Goal: Information Seeking & Learning: Find contact information

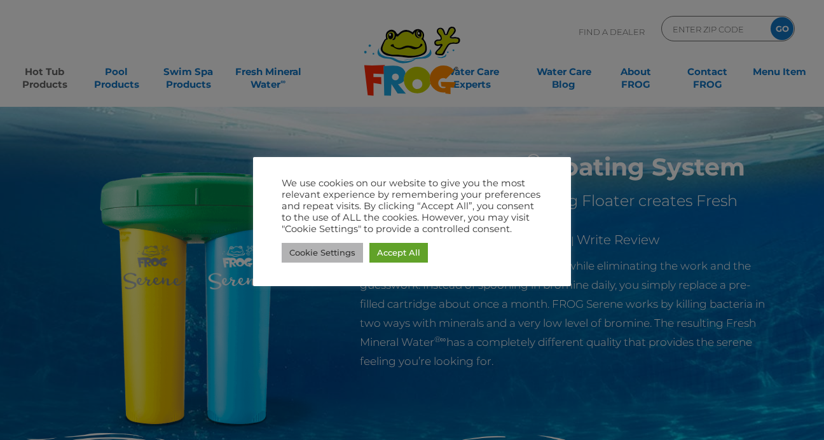
click at [341, 256] on link "Cookie Settings" at bounding box center [322, 253] width 81 height 20
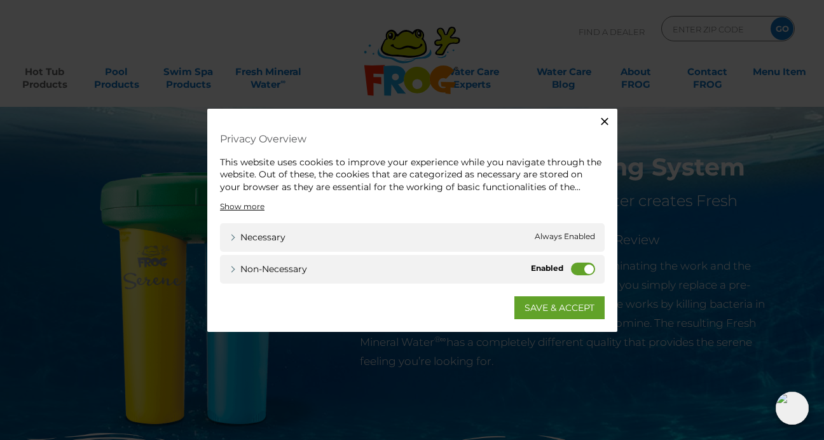
click at [575, 231] on div "Necessary Necessary Always Enabled" at bounding box center [412, 237] width 385 height 29
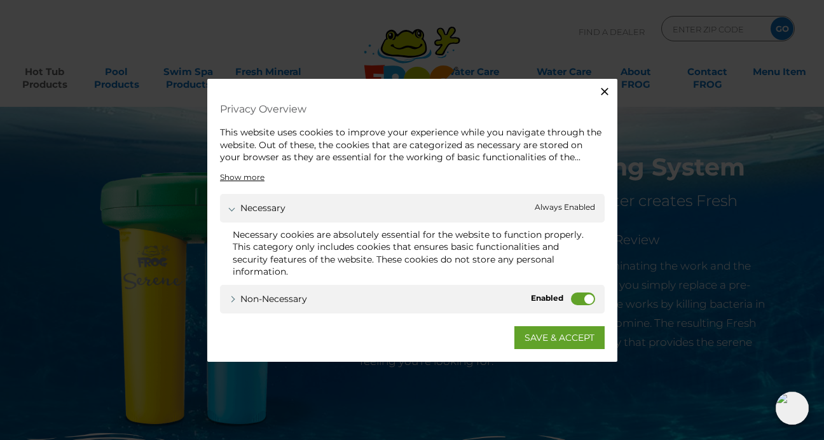
click at [587, 300] on label "Non-necessary" at bounding box center [583, 298] width 24 height 13
click at [0, 0] on input "Non-necessary" at bounding box center [0, 0] width 0 height 0
click at [570, 334] on link "SAVE & ACCEPT" at bounding box center [559, 337] width 90 height 23
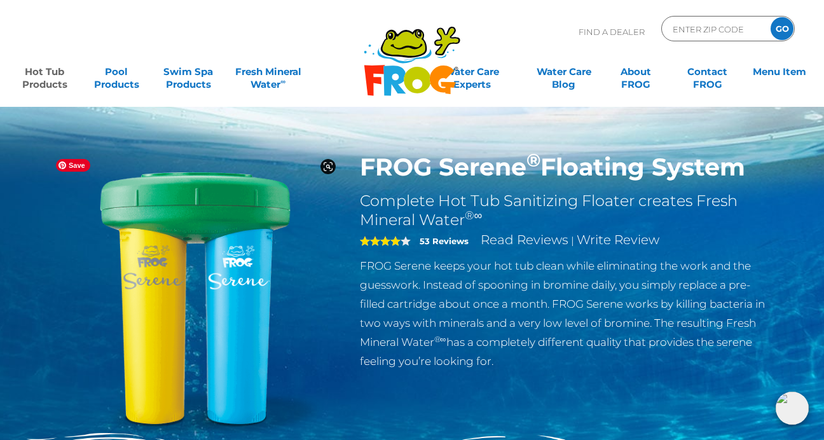
click at [186, 214] on img at bounding box center [195, 298] width 291 height 291
click at [422, 170] on h1 "FROG Serene ® Floating System" at bounding box center [567, 167] width 415 height 29
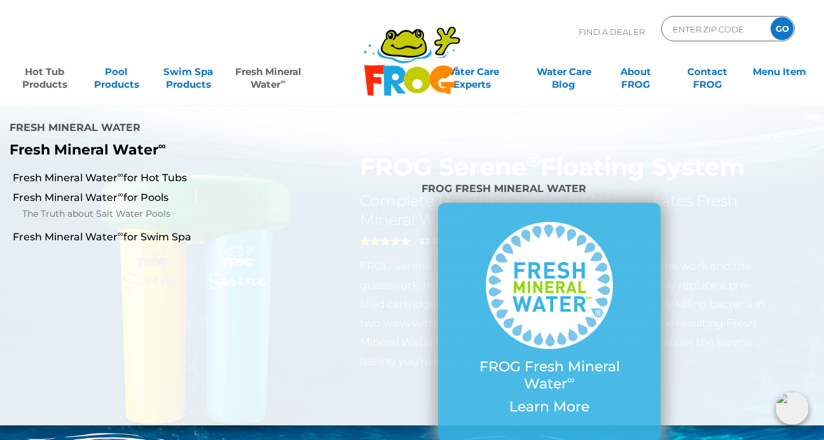
click at [264, 81] on link "Fresh Mineral Water ∞" at bounding box center [268, 71] width 80 height 25
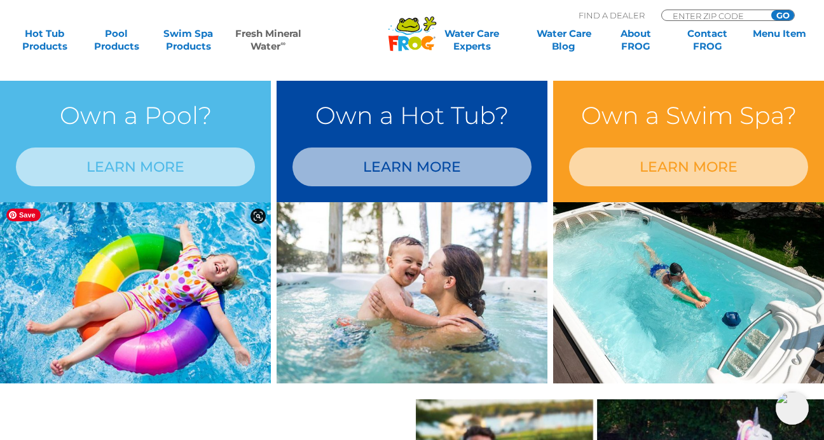
scroll to position [1095, 0]
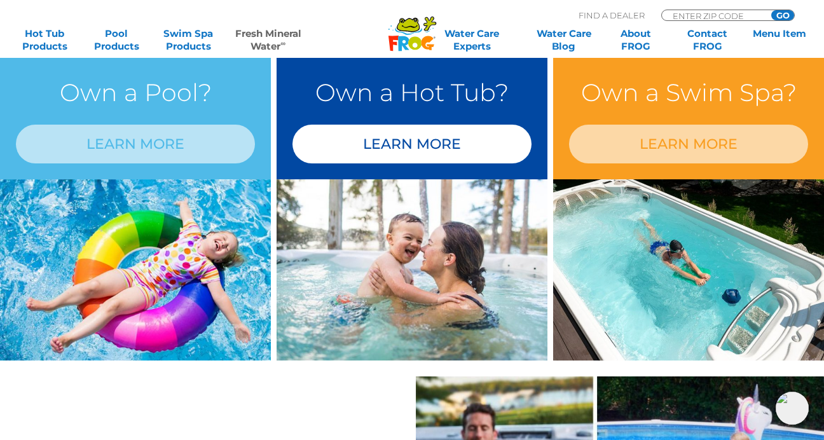
click at [411, 143] on link "LEARN MORE" at bounding box center [411, 144] width 239 height 39
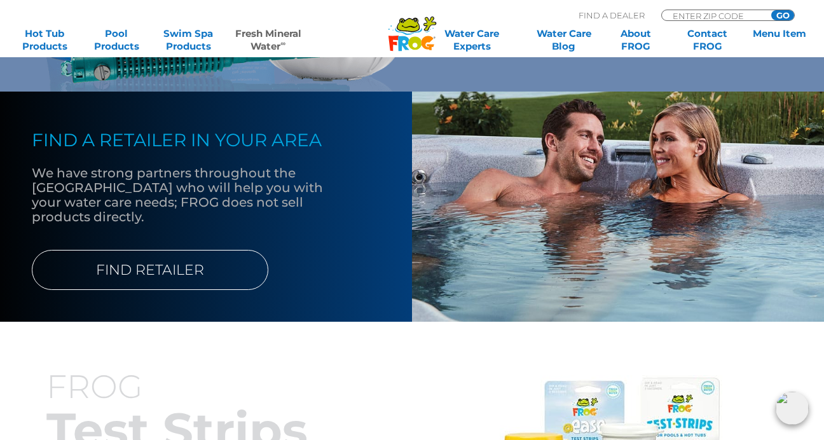
scroll to position [1240, 0]
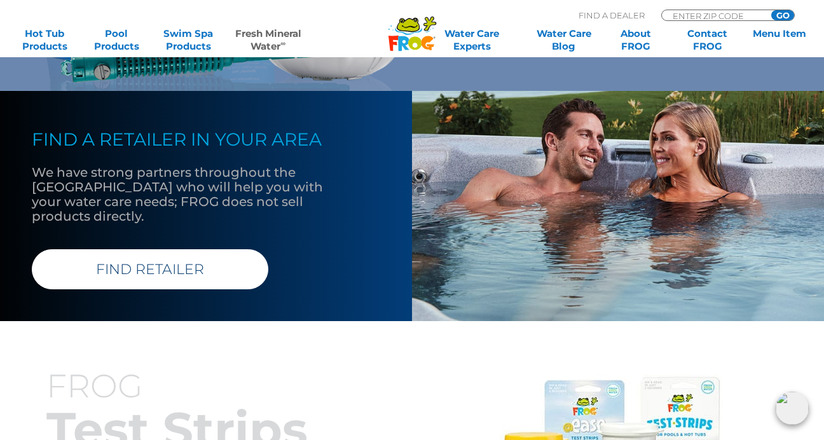
click at [188, 257] on link "FIND RETAILER" at bounding box center [150, 269] width 237 height 40
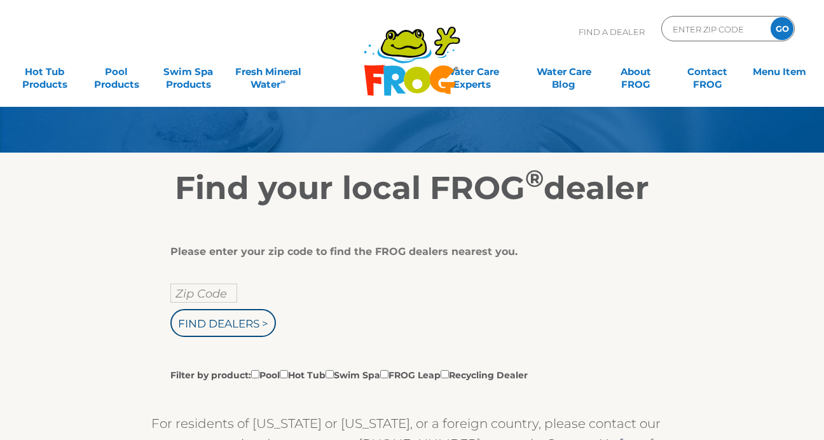
scroll to position [100, 0]
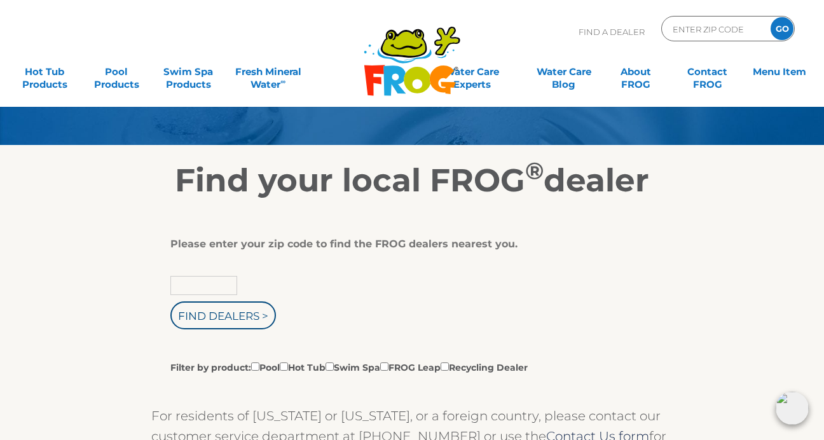
click at [192, 289] on input "text" at bounding box center [203, 285] width 67 height 19
type input "92252"
click at [170, 301] on input "Find Dealers >" at bounding box center [223, 315] width 106 height 28
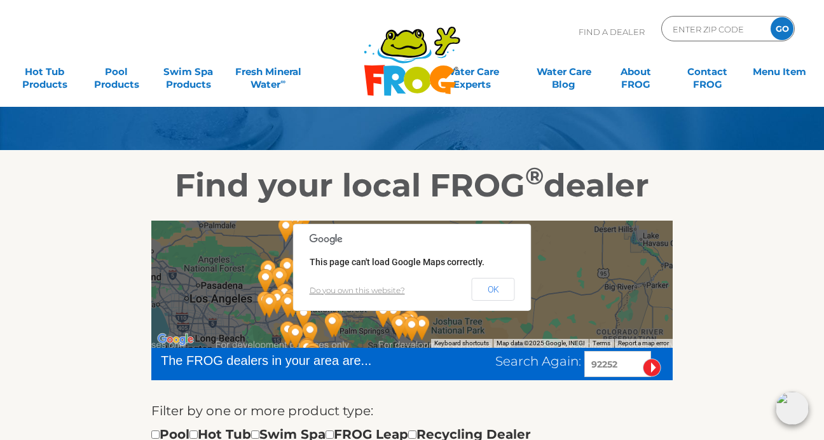
scroll to position [98, 0]
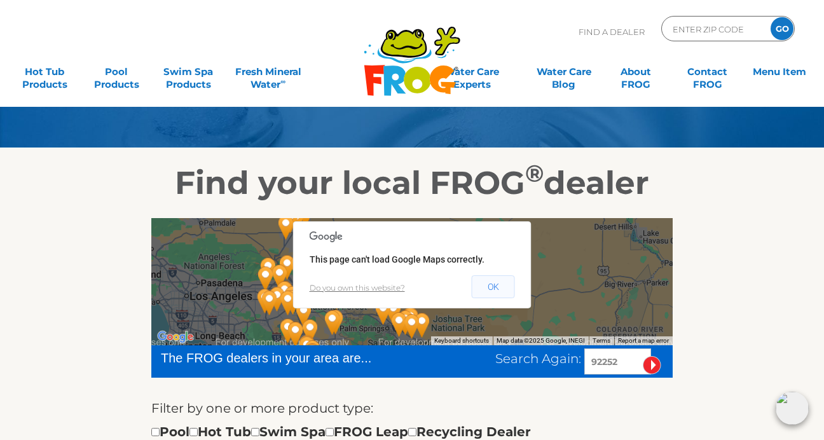
click at [491, 279] on button "OK" at bounding box center [493, 286] width 43 height 23
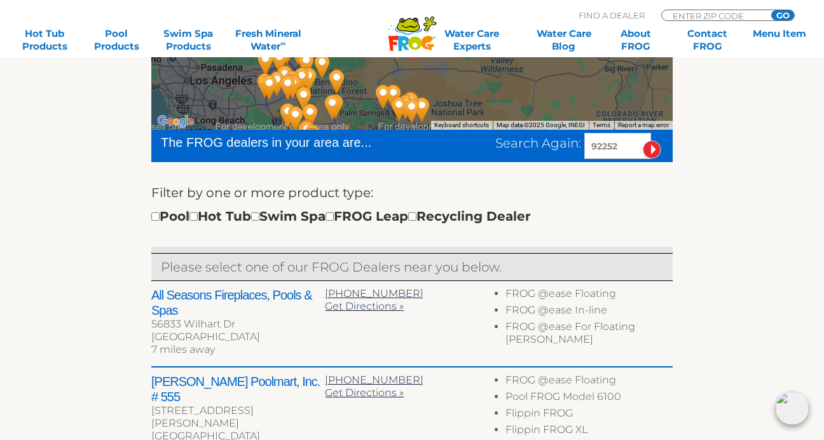
scroll to position [324, 0]
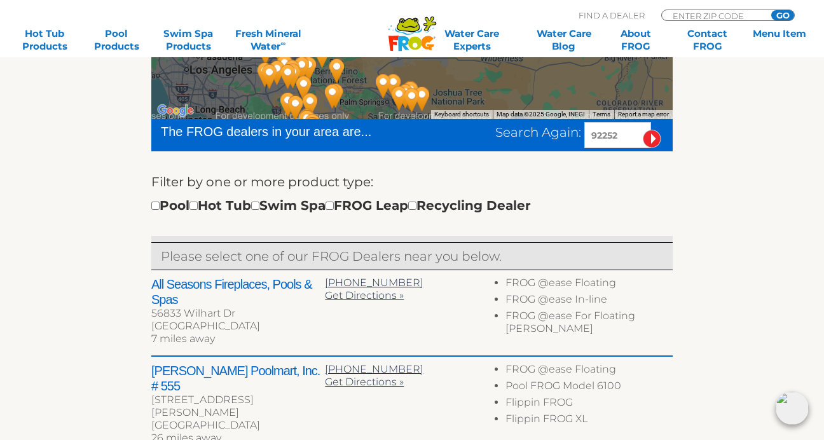
click at [237, 282] on h2 "All Seasons Fireplaces, Pools & Spas" at bounding box center [238, 292] width 174 height 31
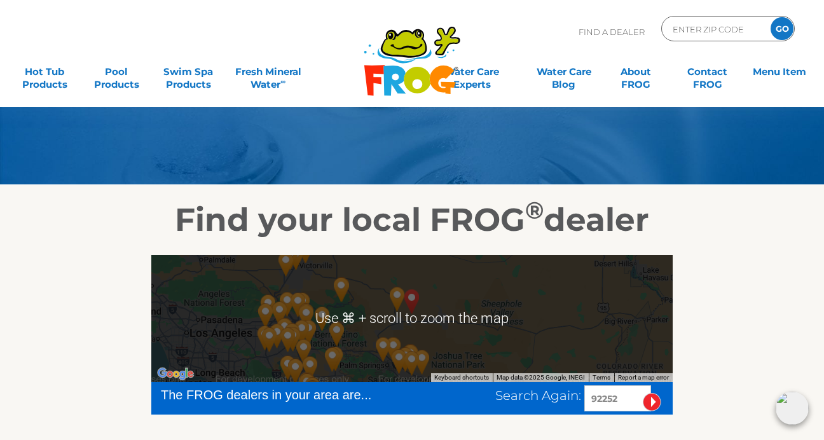
scroll to position [62, 0]
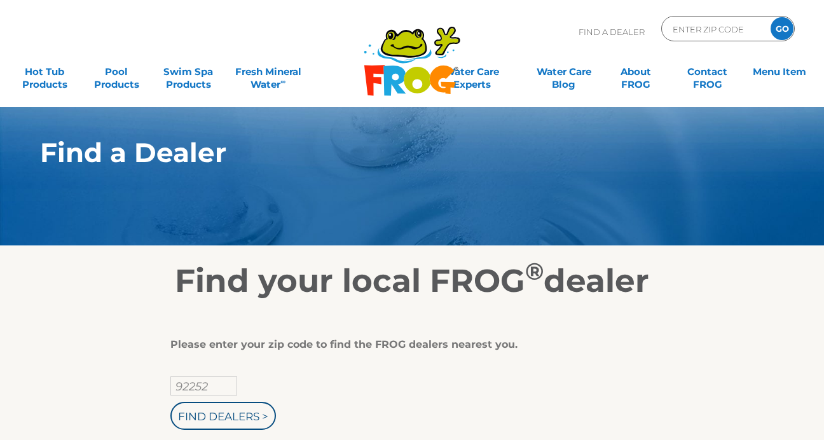
scroll to position [100, 0]
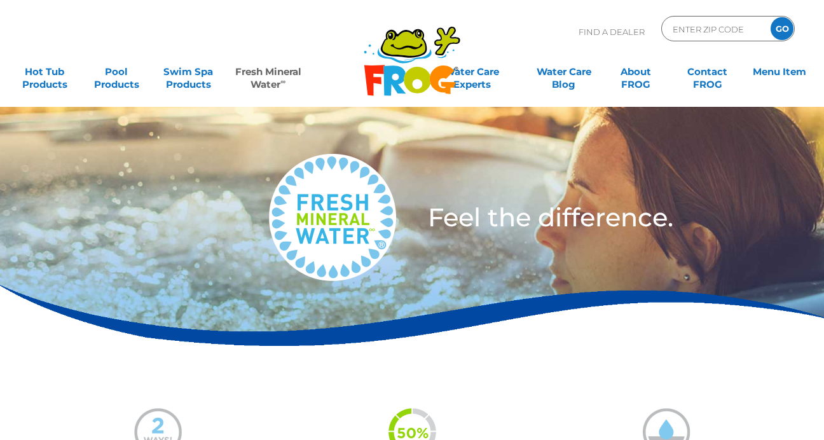
scroll to position [1240, 0]
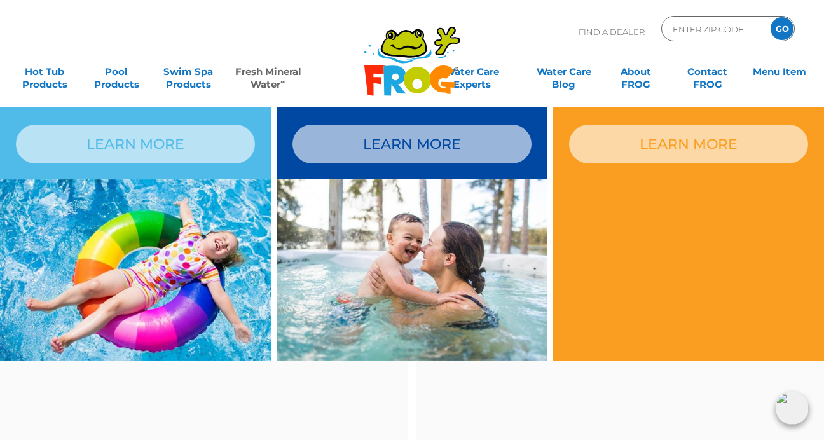
scroll to position [1500, 0]
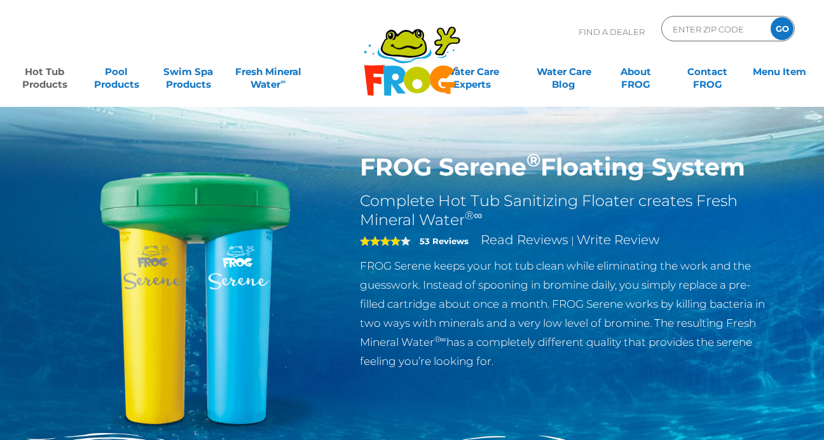
scroll to position [25, 0]
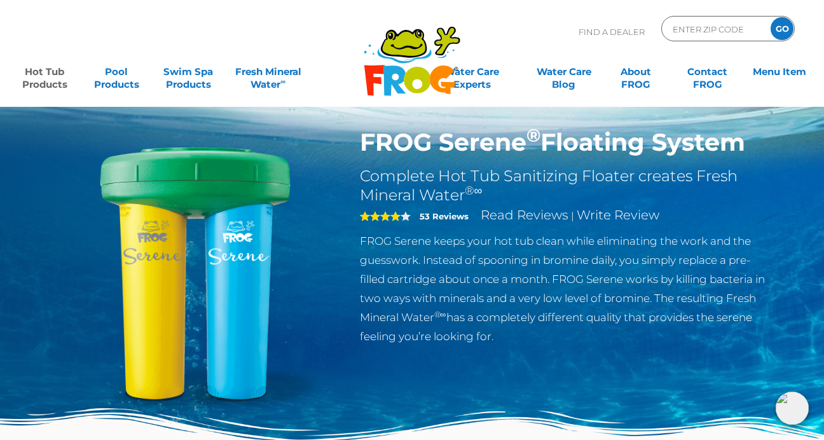
drag, startPoint x: 755, startPoint y: 147, endPoint x: 356, endPoint y: 143, distance: 398.7
click at [356, 143] on div "FROG Serene ® Floating System Complete Hot Tub Sanitizing Floater creates Fresh…" at bounding box center [567, 240] width 434 height 224
copy h1 "FROG Serene ® Floating System"
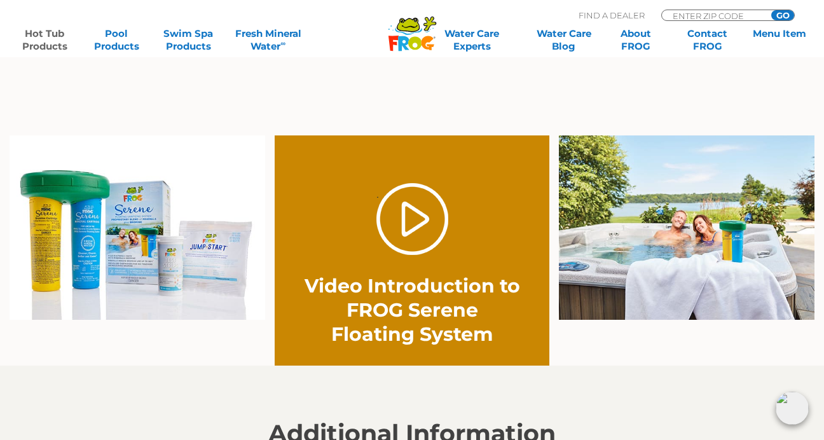
scroll to position [811, 0]
